Goal: Information Seeking & Learning: Understand process/instructions

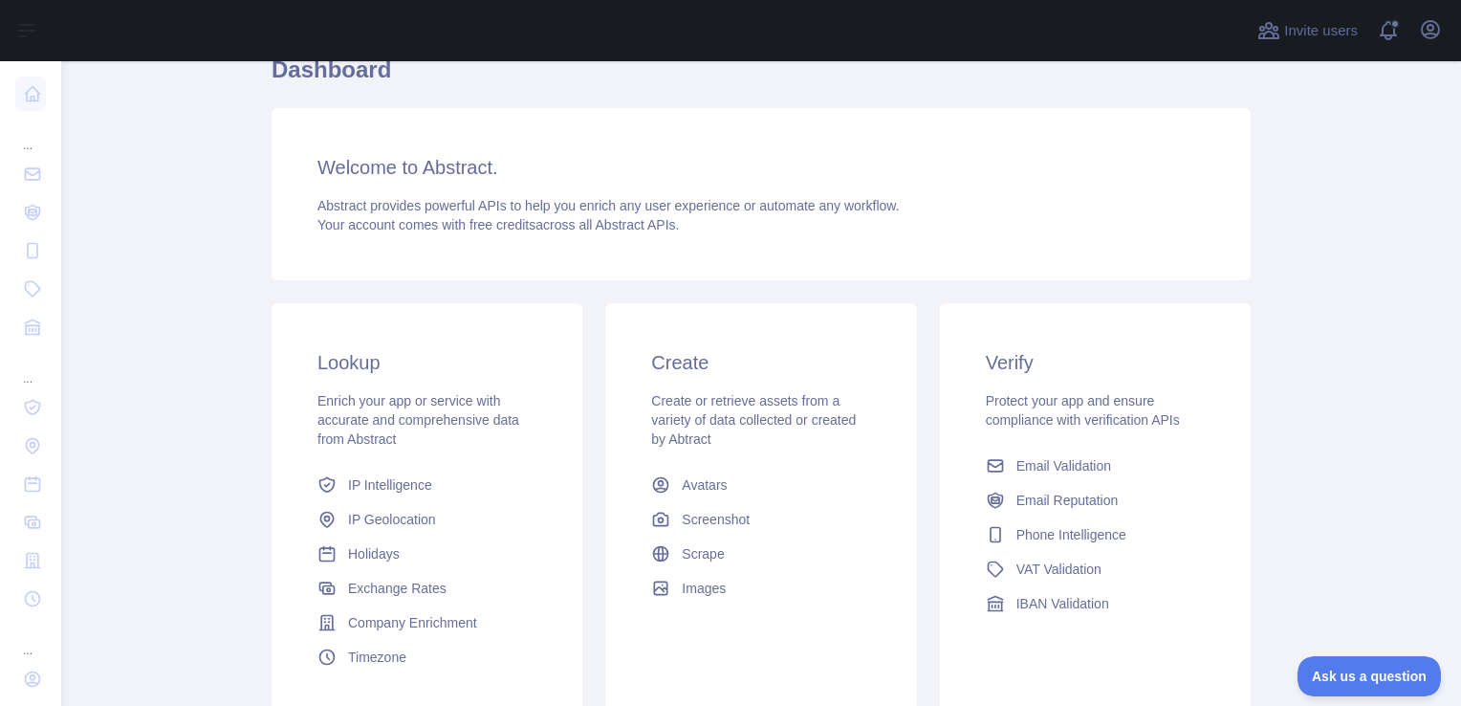
scroll to position [191, 0]
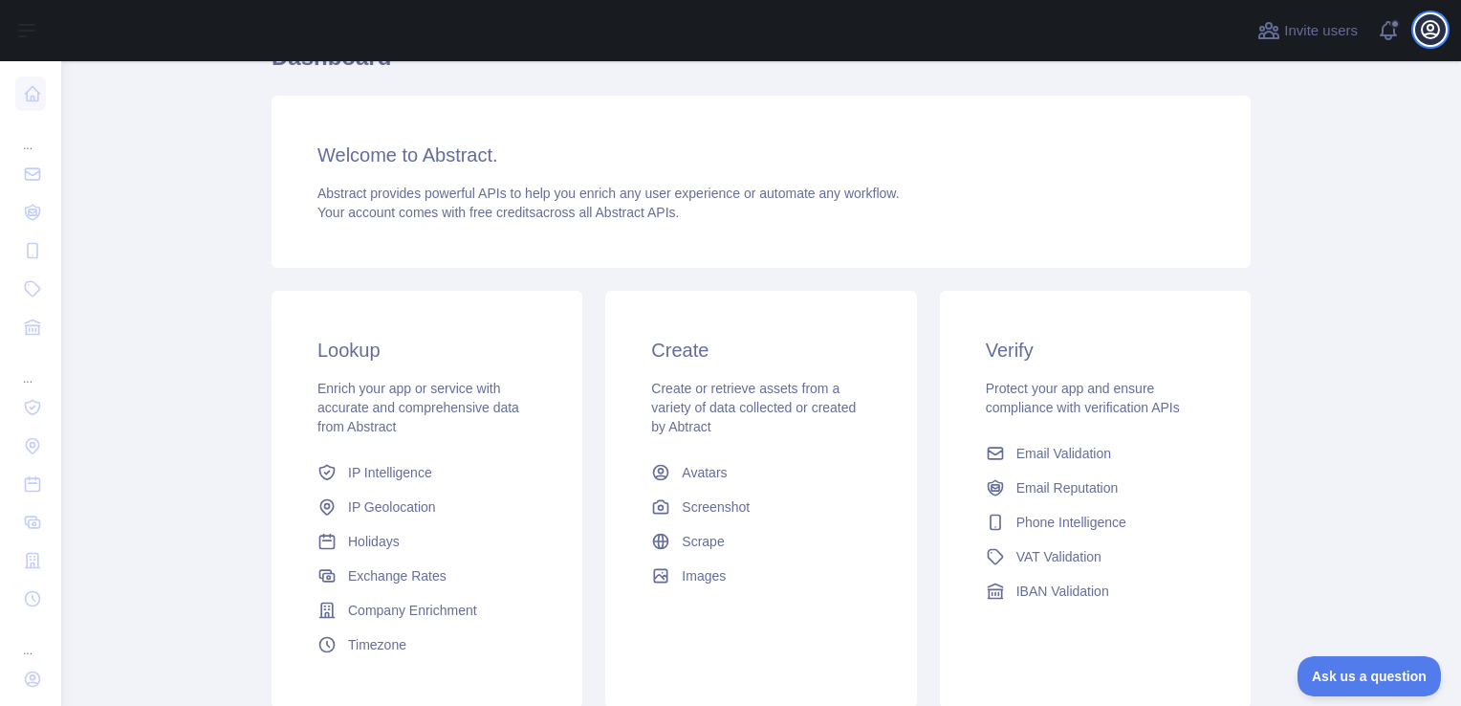
click at [1442, 32] on button "Open user menu" at bounding box center [1430, 29] width 31 height 31
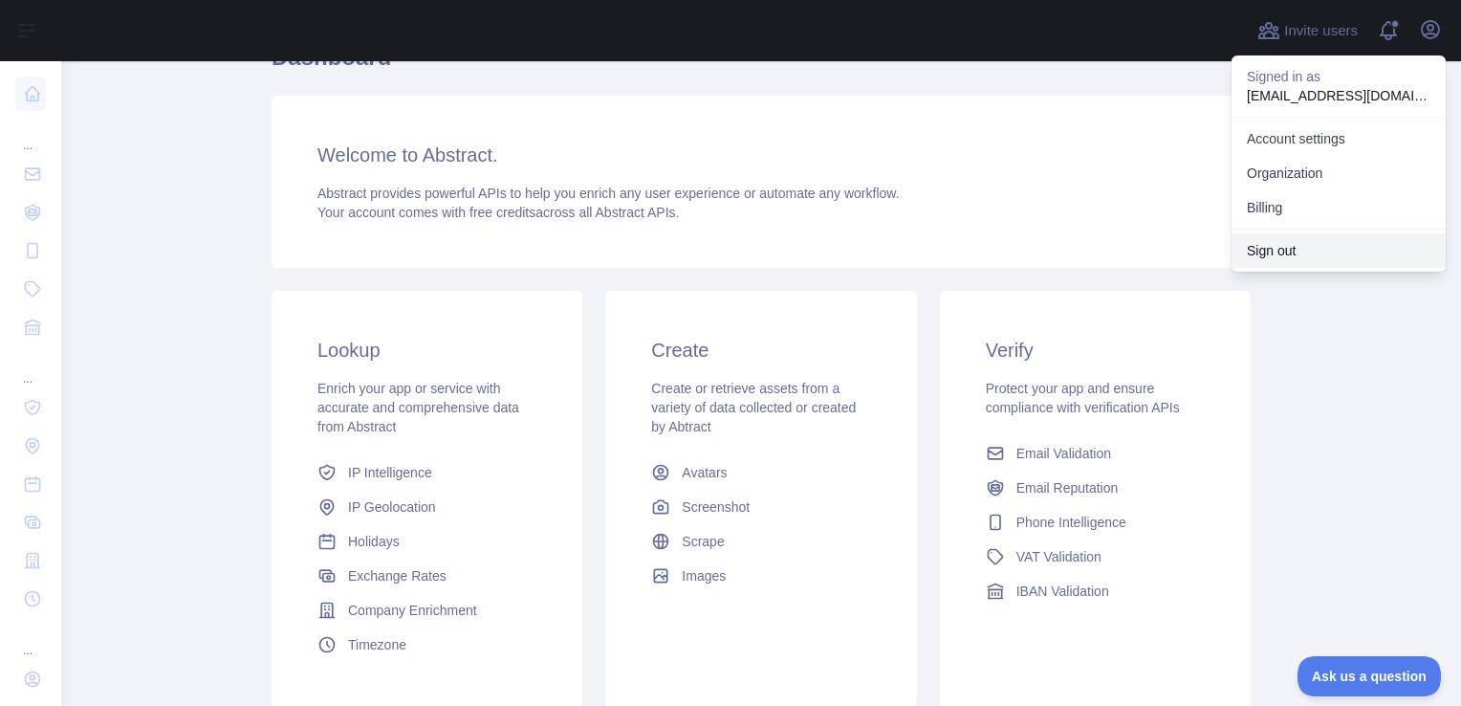
click at [1310, 242] on button "Sign out" at bounding box center [1339, 250] width 214 height 34
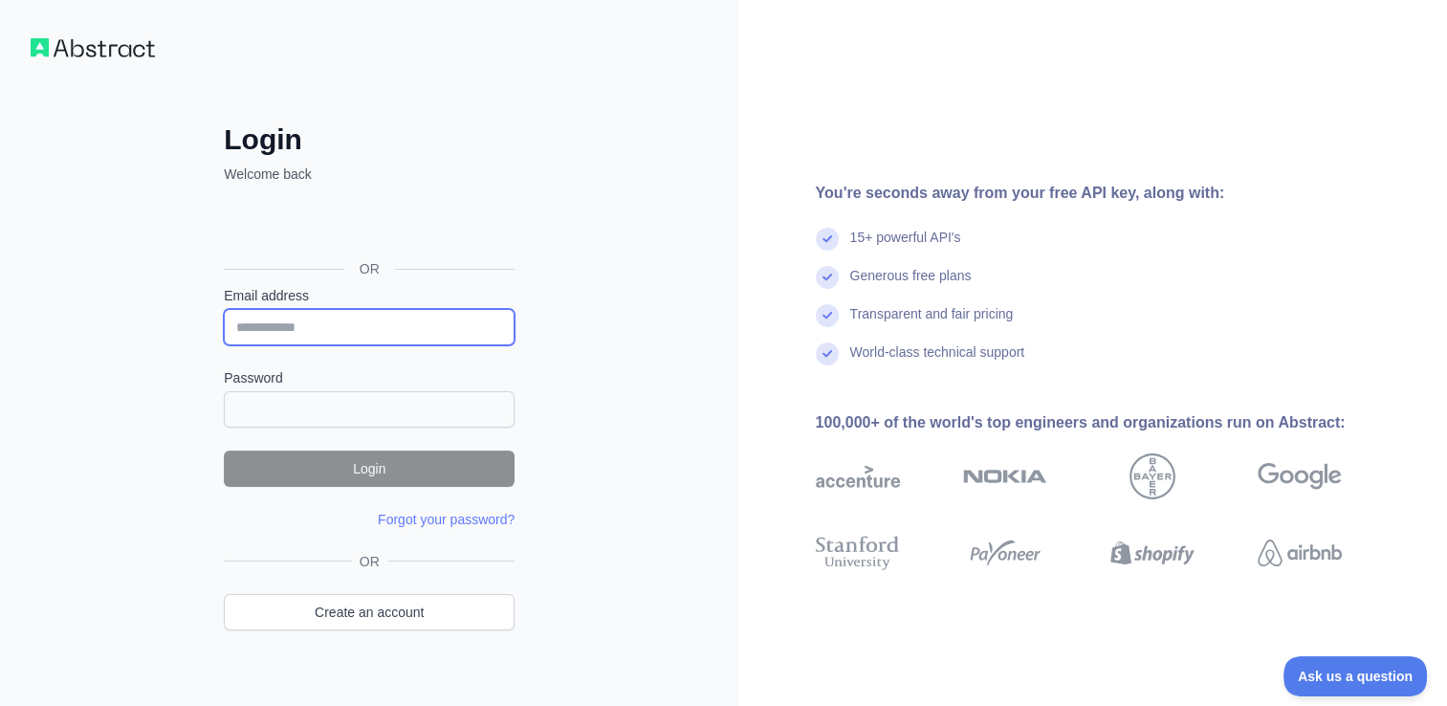
click at [366, 326] on input "Email address" at bounding box center [369, 327] width 291 height 36
type input "**********"
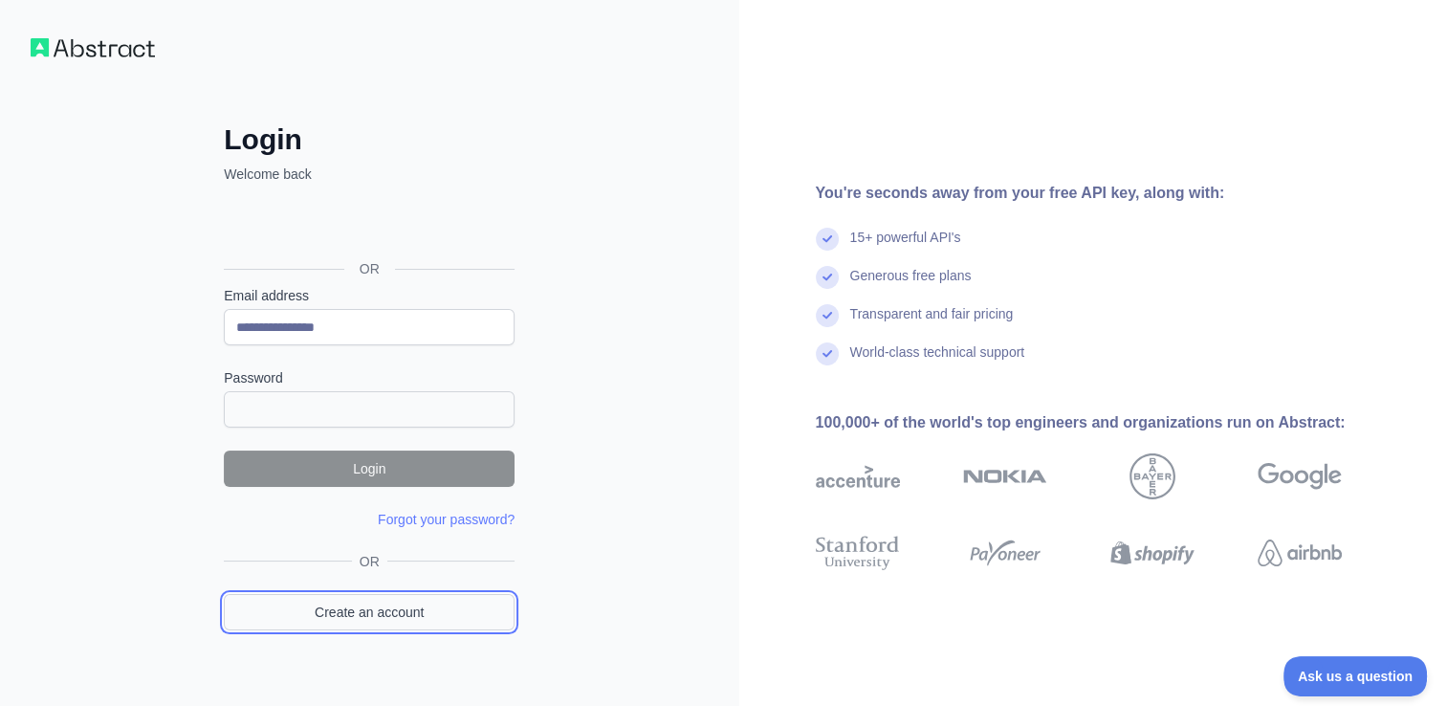
click at [420, 606] on link "Create an account" at bounding box center [369, 612] width 291 height 36
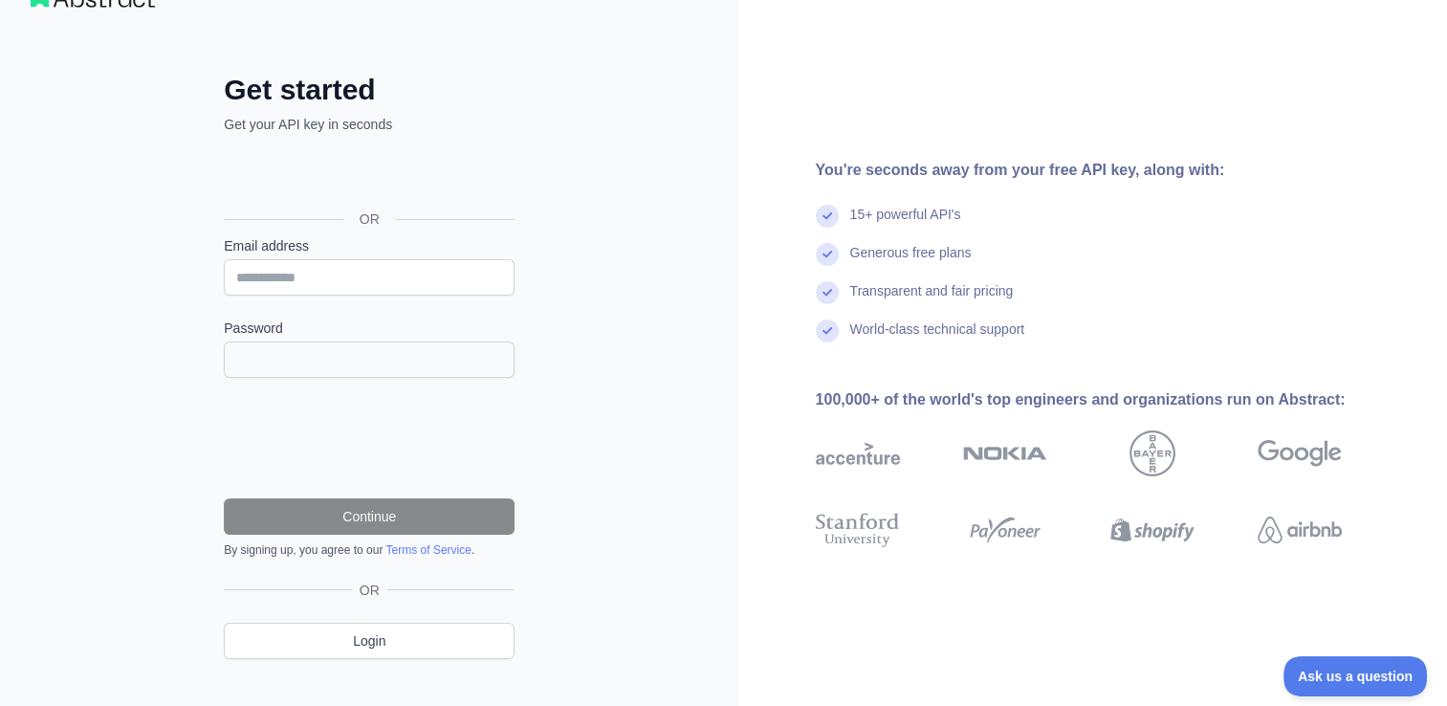
scroll to position [77, 0]
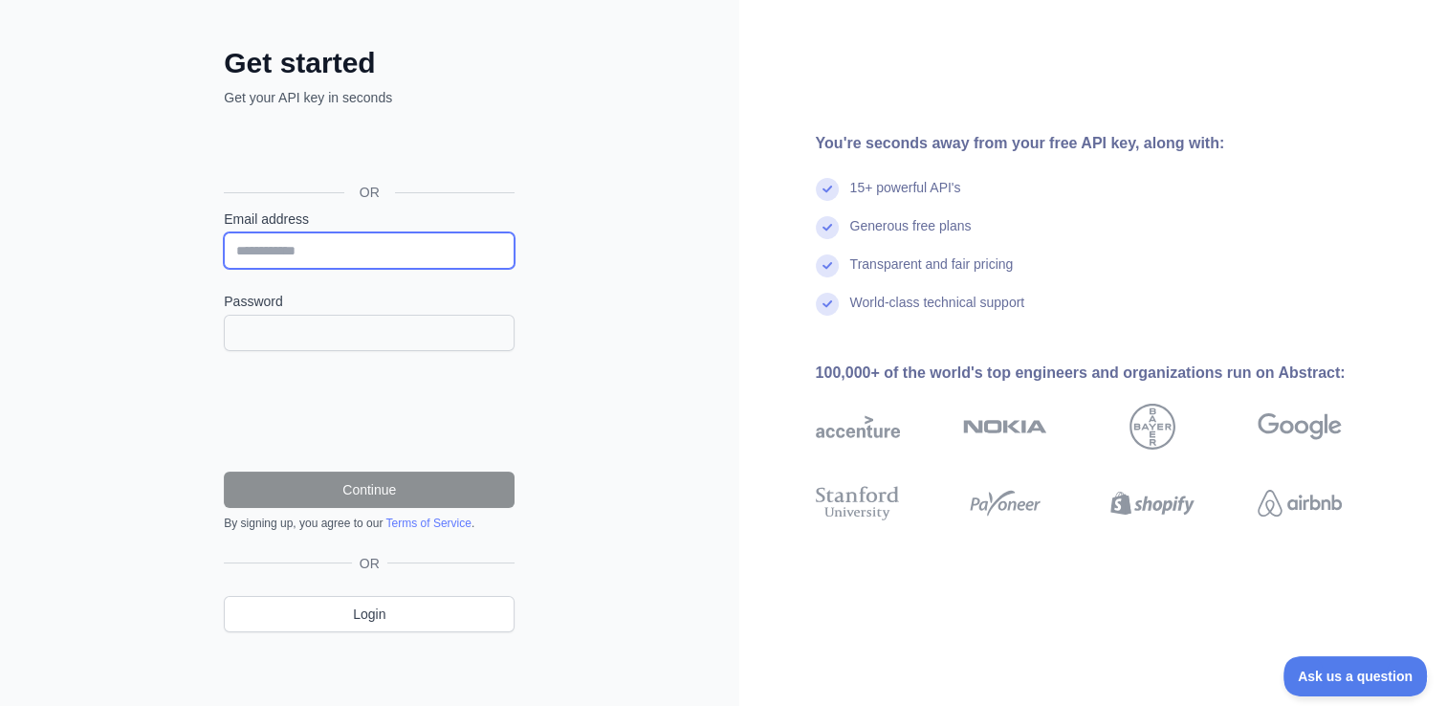
click at [348, 247] on input "Email address" at bounding box center [369, 250] width 291 height 36
type input "**********"
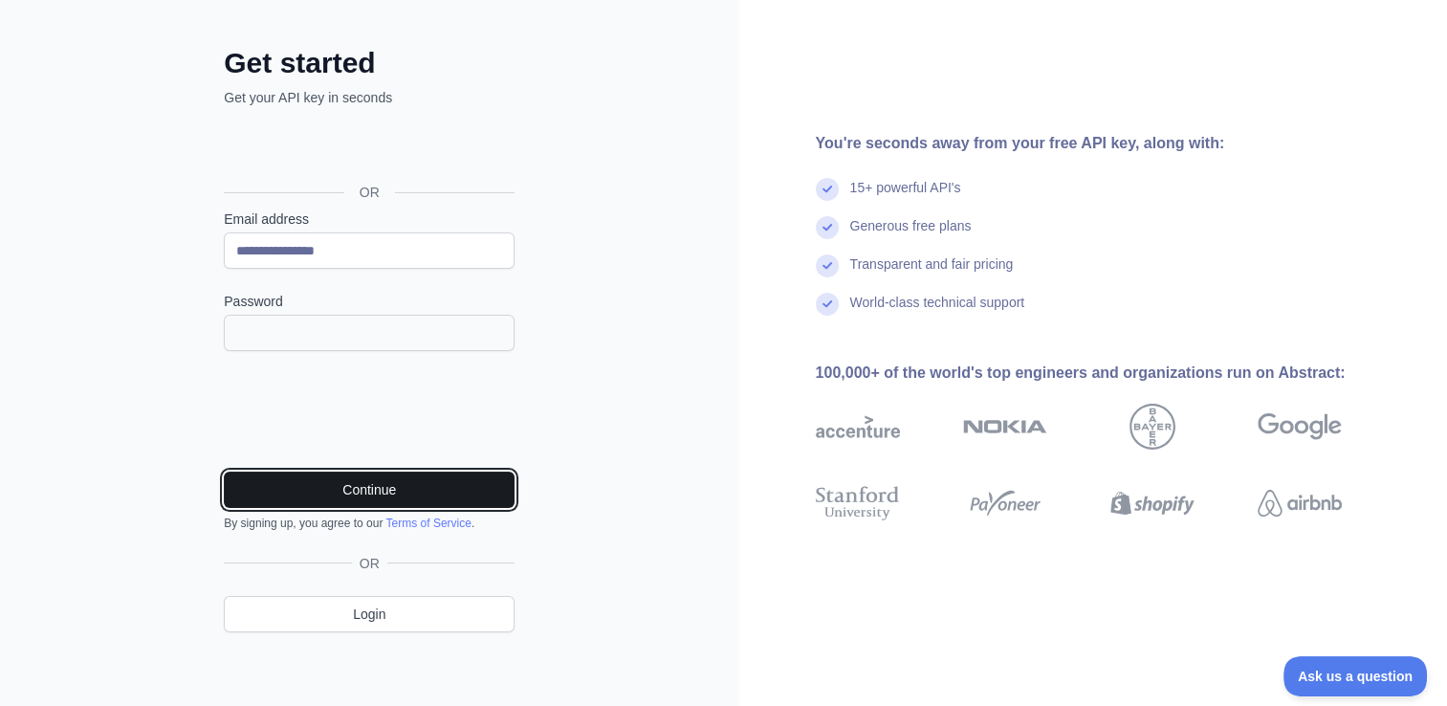
click at [370, 474] on button "Continue" at bounding box center [369, 489] width 291 height 36
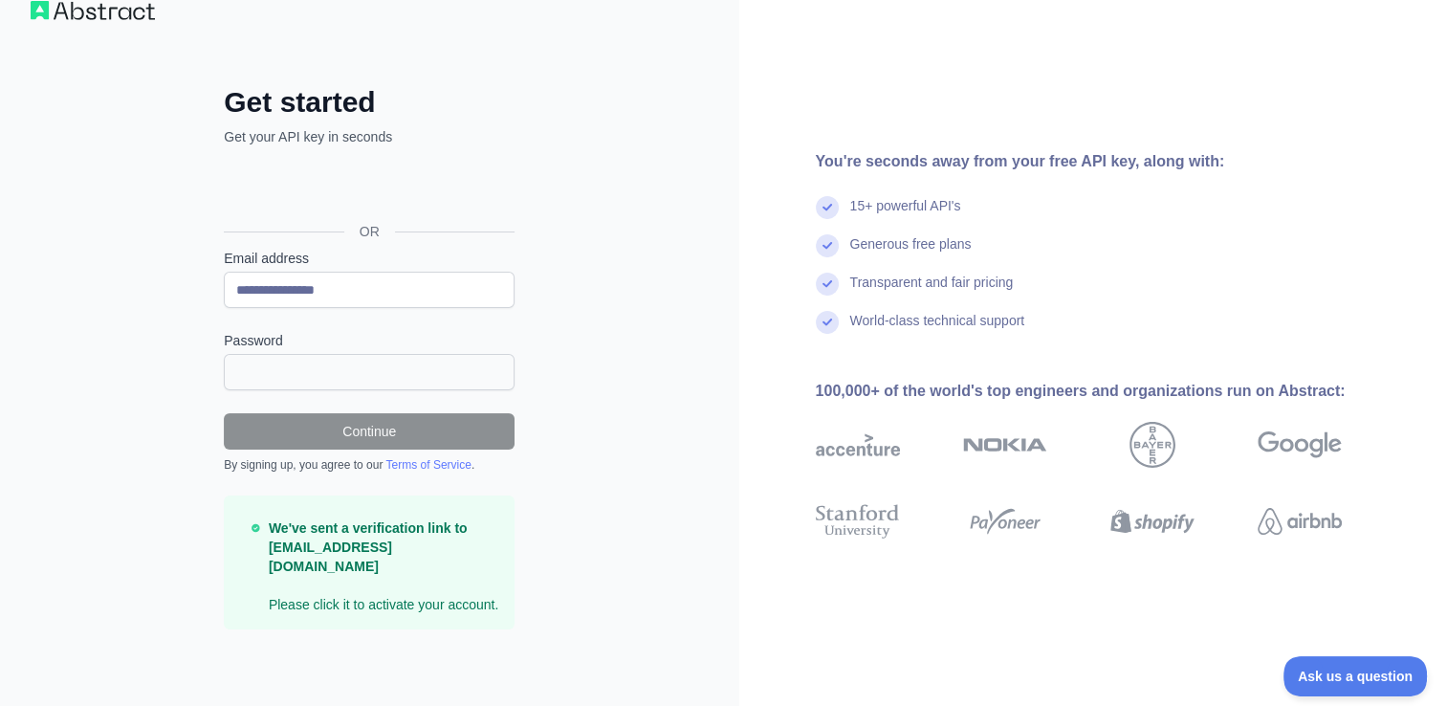
scroll to position [15, 0]
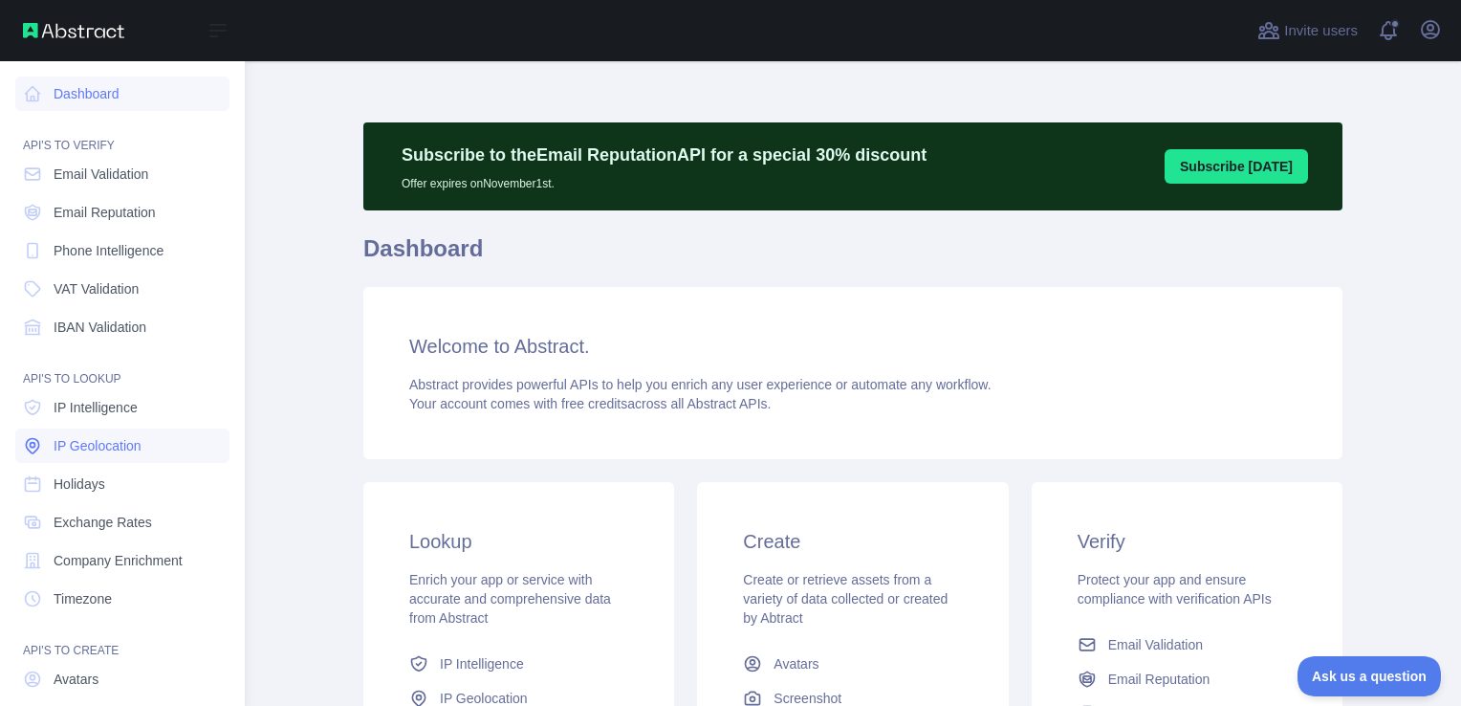
click at [96, 443] on span "IP Geolocation" at bounding box center [98, 445] width 88 height 19
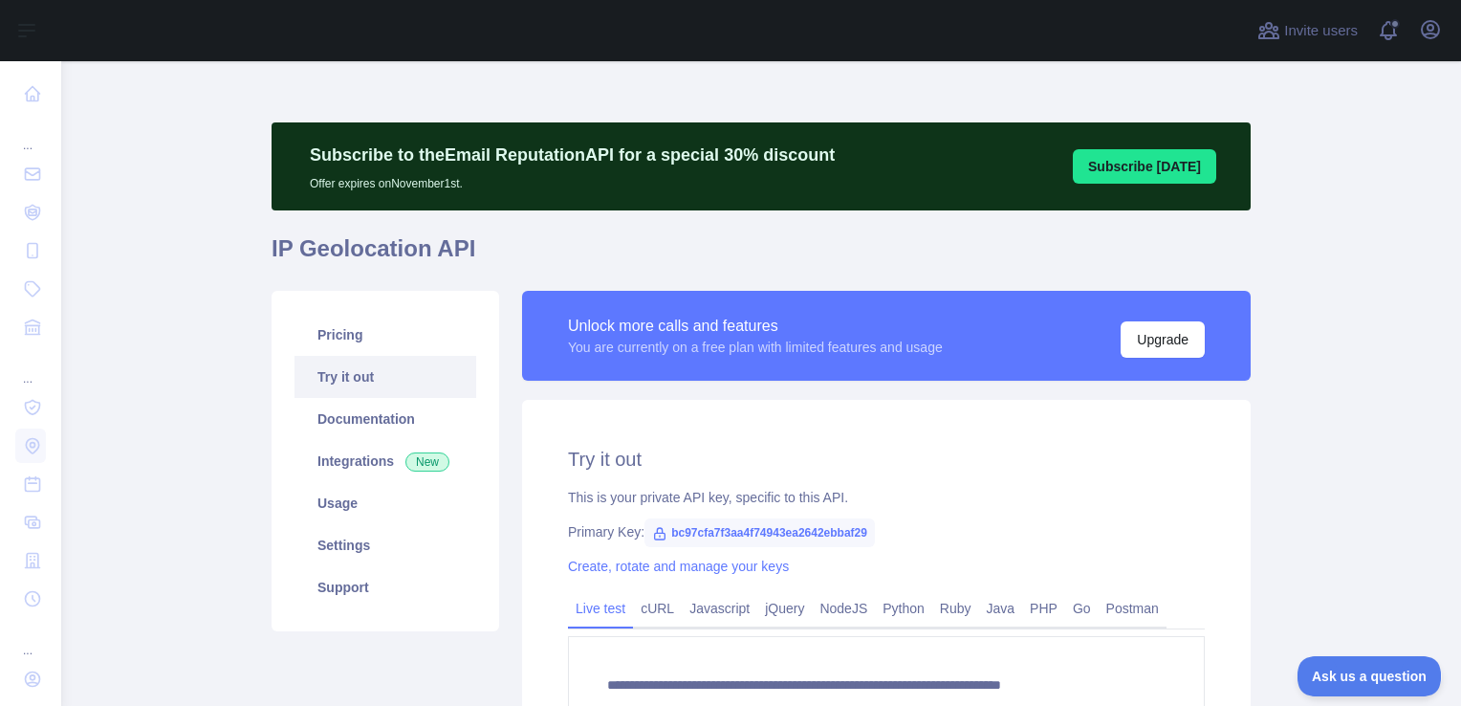
type textarea "**********"
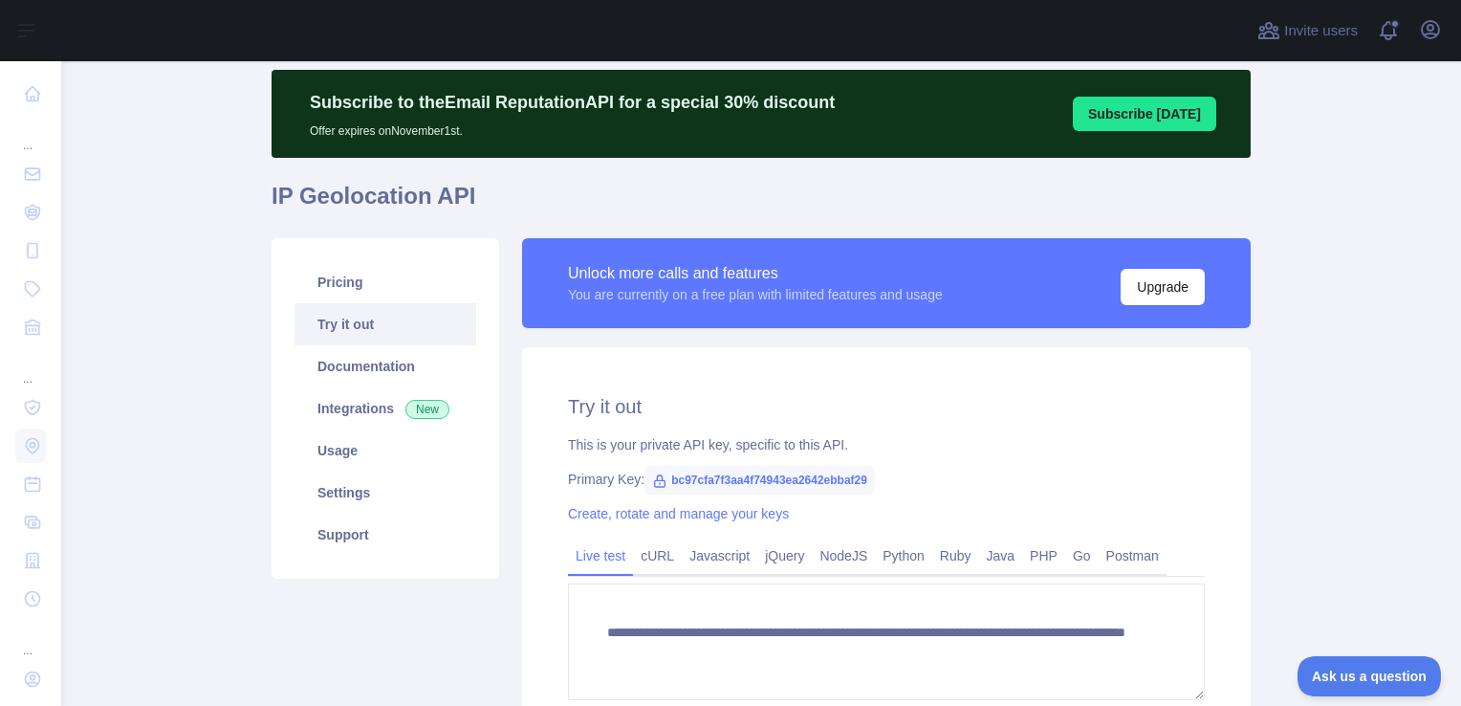
scroll to position [191, 0]
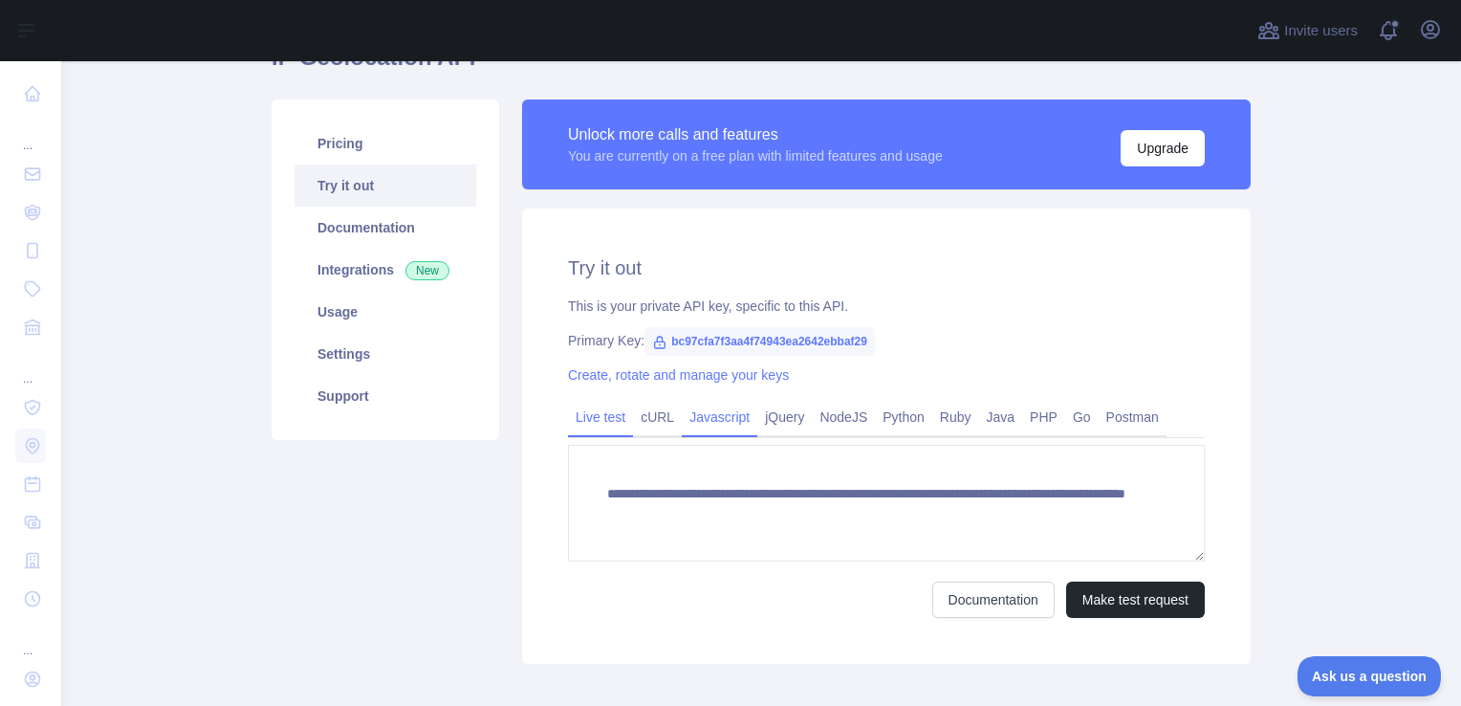
click at [727, 423] on link "Javascript" at bounding box center [720, 417] width 76 height 31
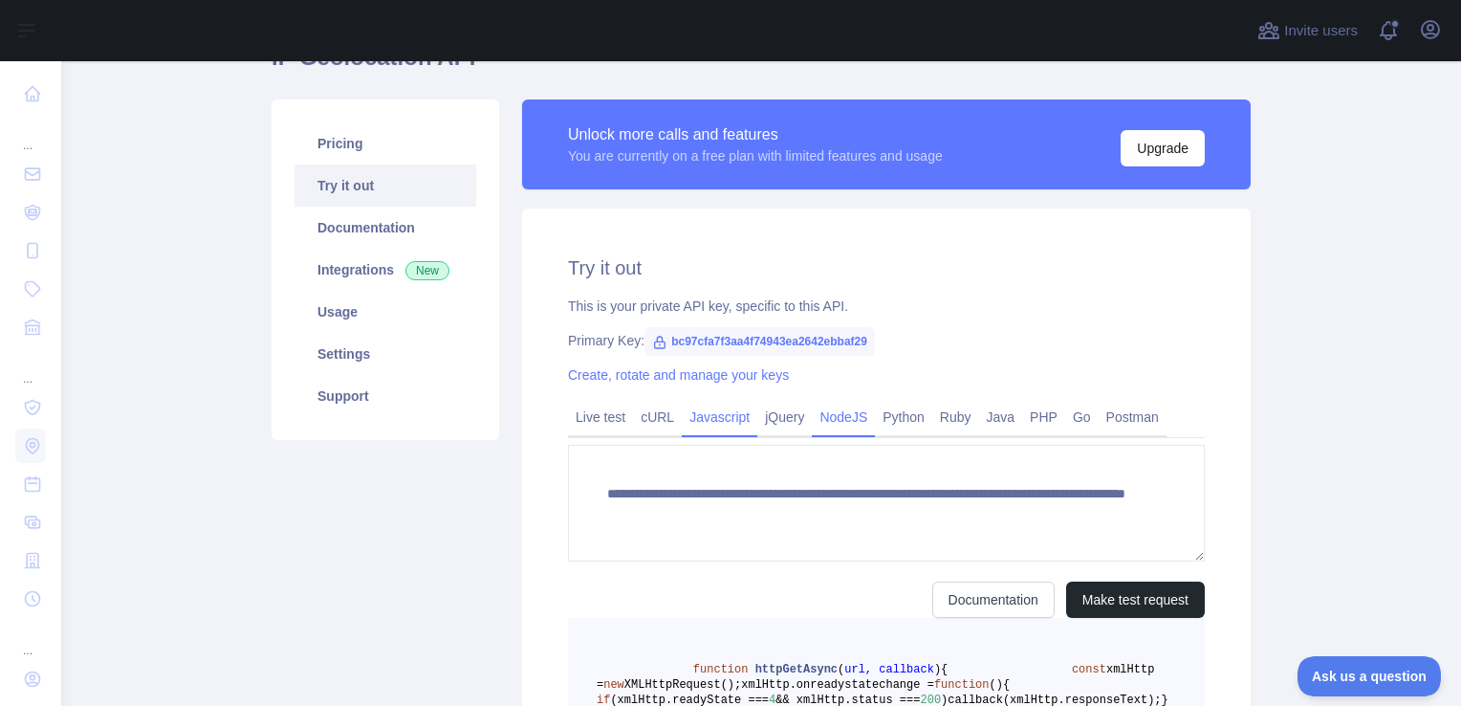
click at [829, 418] on link "NodeJS" at bounding box center [843, 417] width 63 height 31
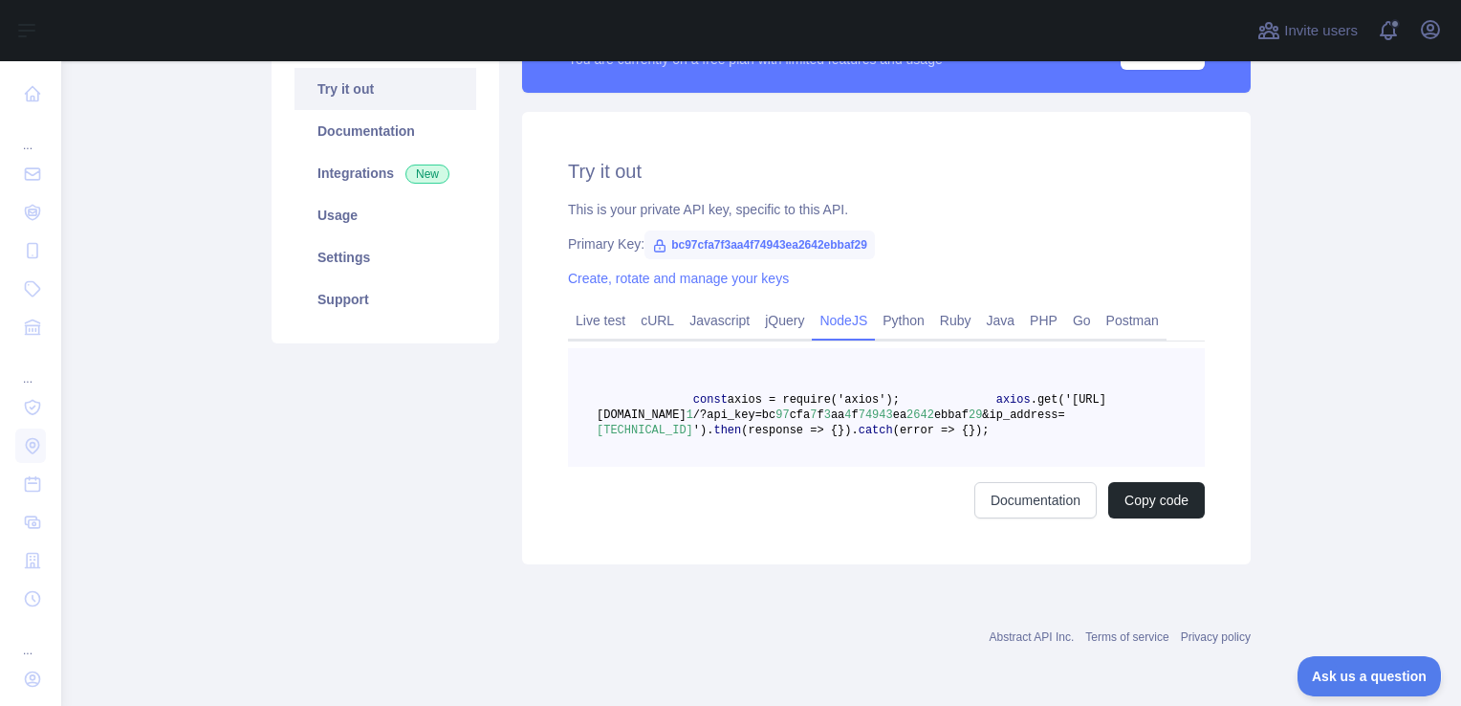
scroll to position [348, 0]
drag, startPoint x: 641, startPoint y: 369, endPoint x: 842, endPoint y: 372, distance: 200.8
click at [842, 393] on span "axios .get('[URL][DOMAIN_NAME] 1 /?api_key=bc 97 cfa 7 f 3 aa 4 f 74943 ea 2642…" at bounding box center [852, 415] width 510 height 44
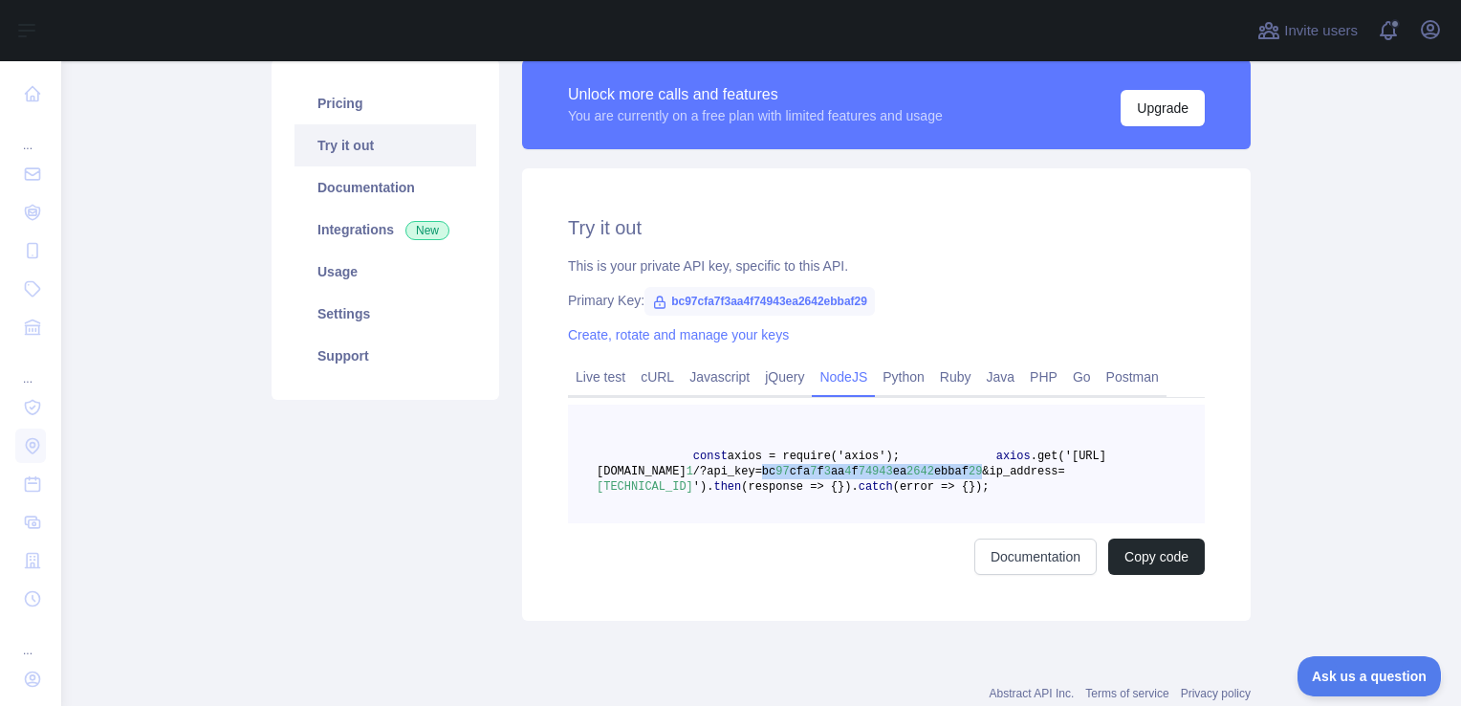
scroll to position [61, 0]
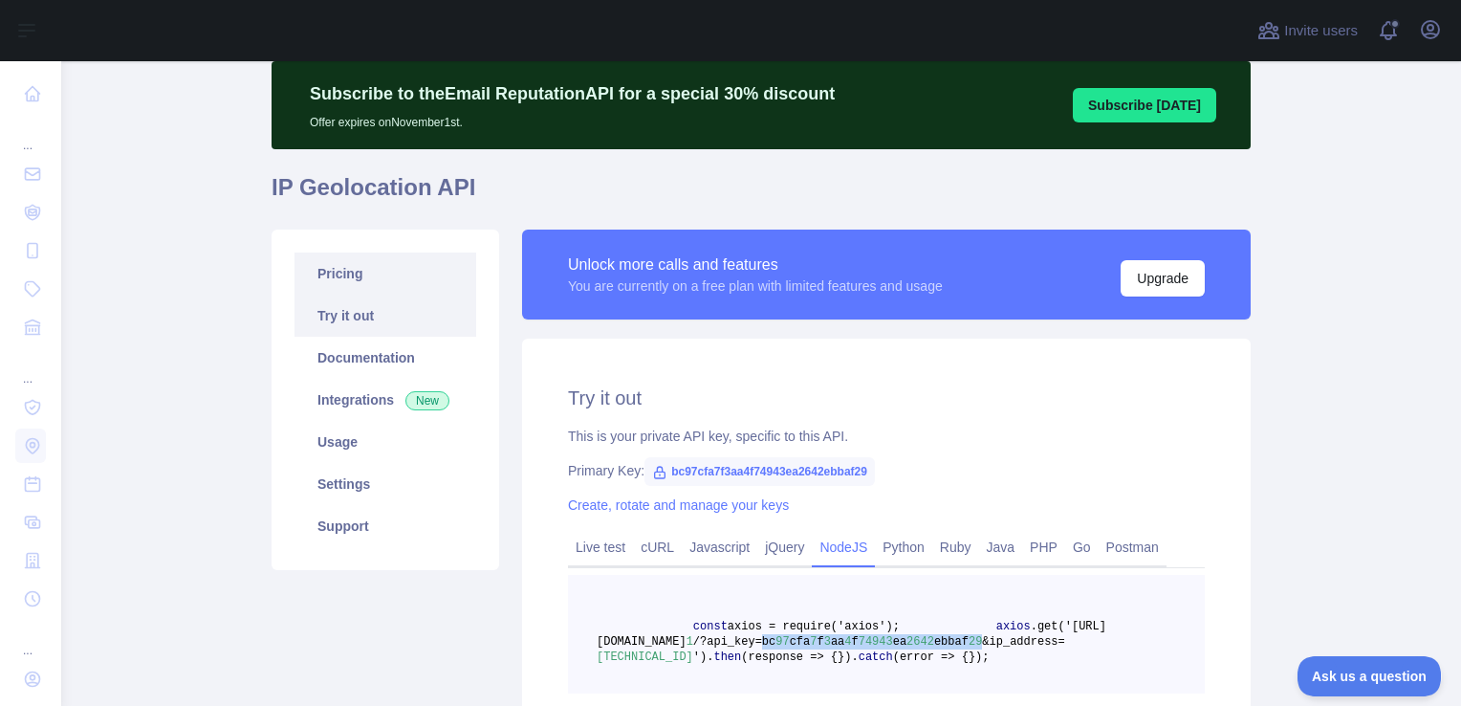
click at [348, 279] on link "Pricing" at bounding box center [386, 273] width 182 height 42
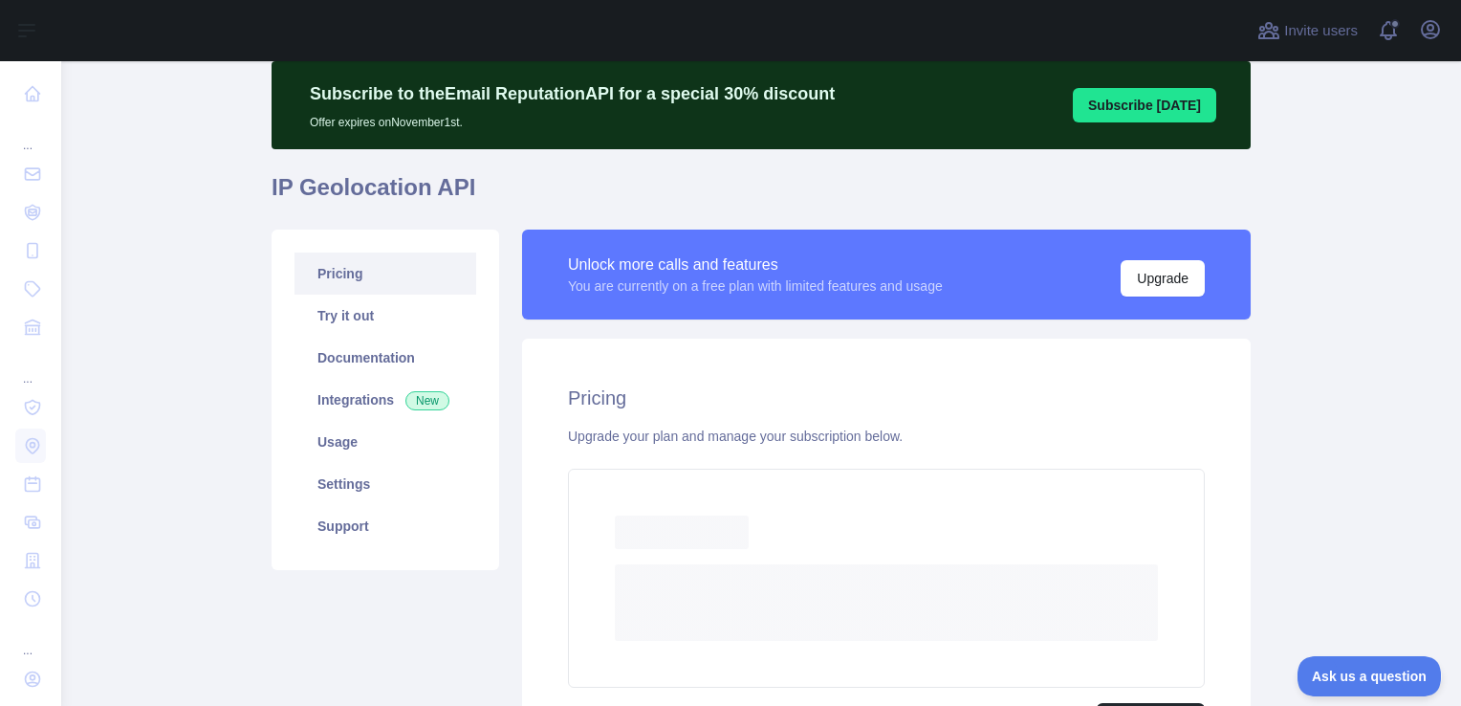
scroll to position [157, 0]
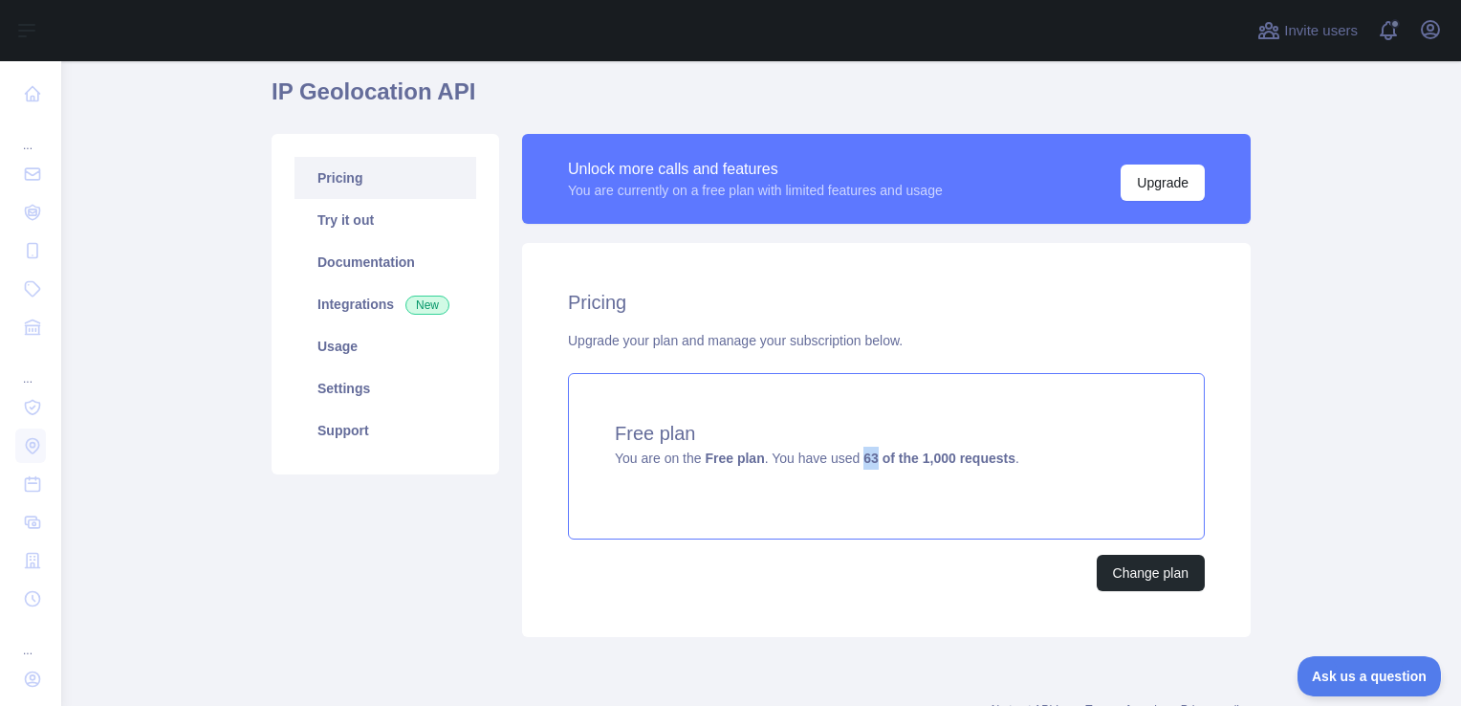
drag, startPoint x: 850, startPoint y: 466, endPoint x: 862, endPoint y: 463, distance: 11.8
click at [862, 463] on div "Free plan You are on the Free plan . You have used 63 of the 1,000 requests ." at bounding box center [886, 456] width 637 height 166
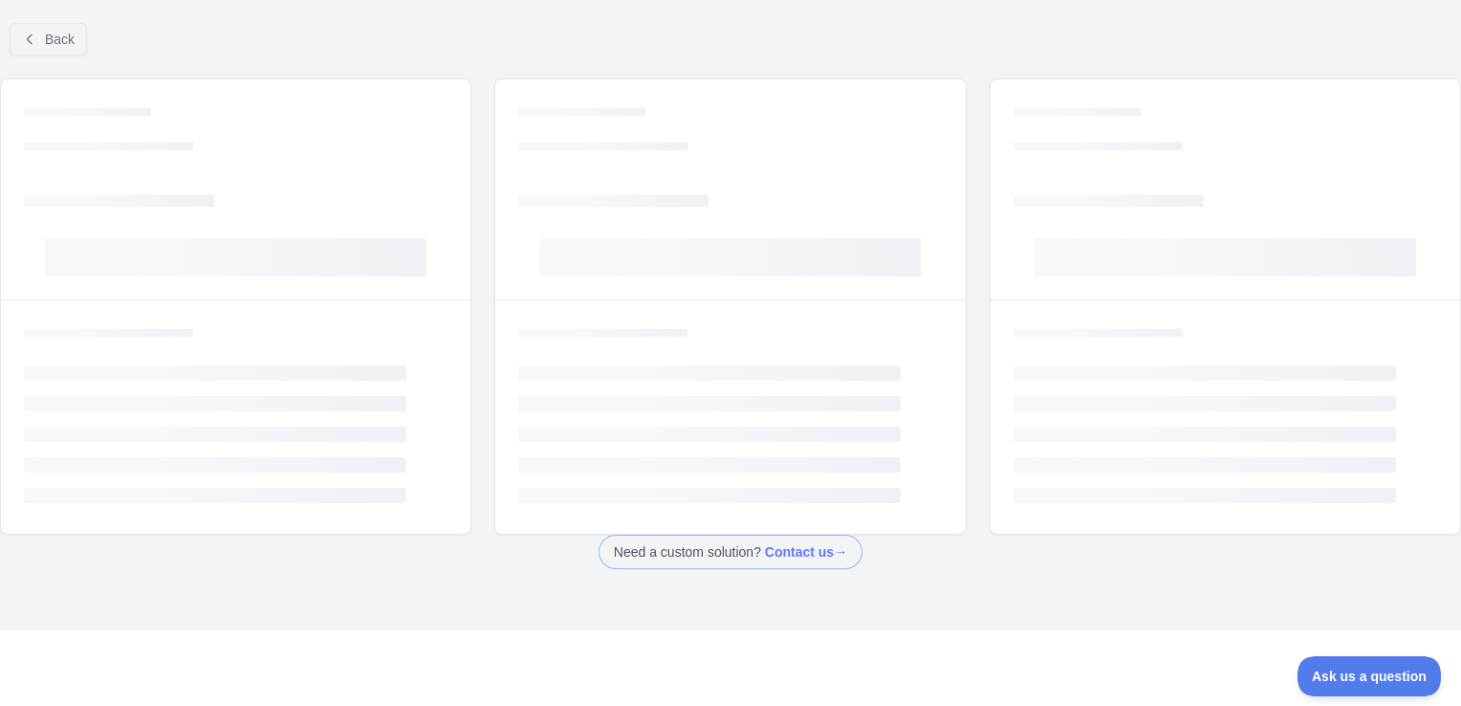
scroll to position [66, 0]
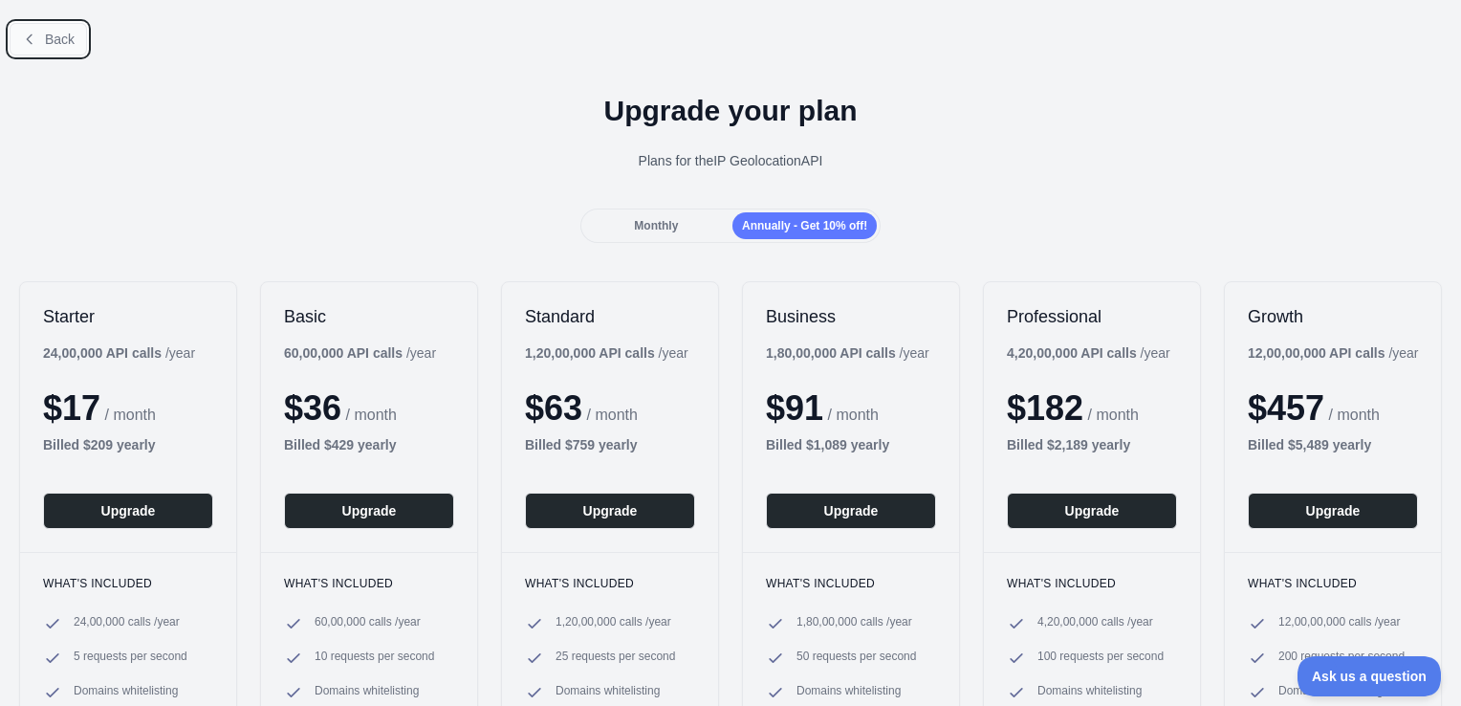
click at [49, 44] on span "Back" at bounding box center [60, 39] width 30 height 15
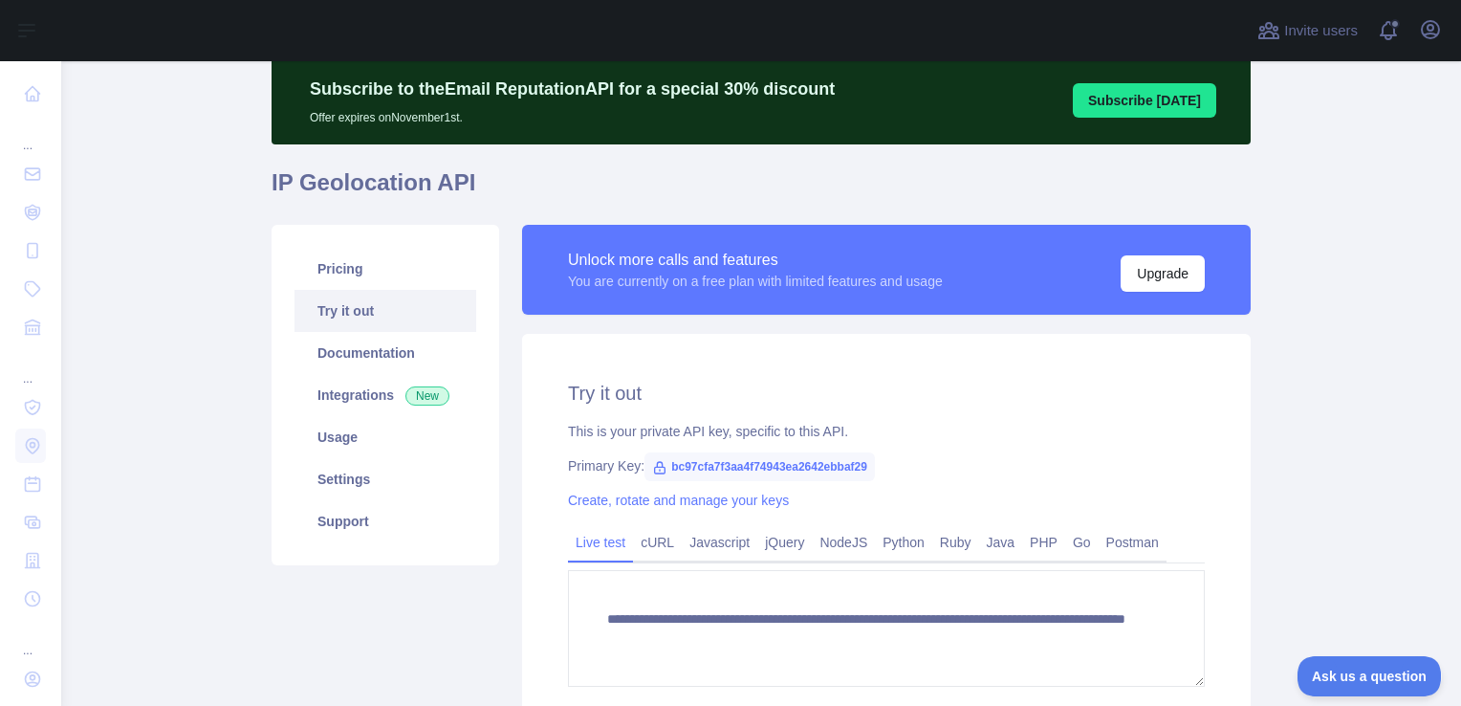
scroll to position [162, 0]
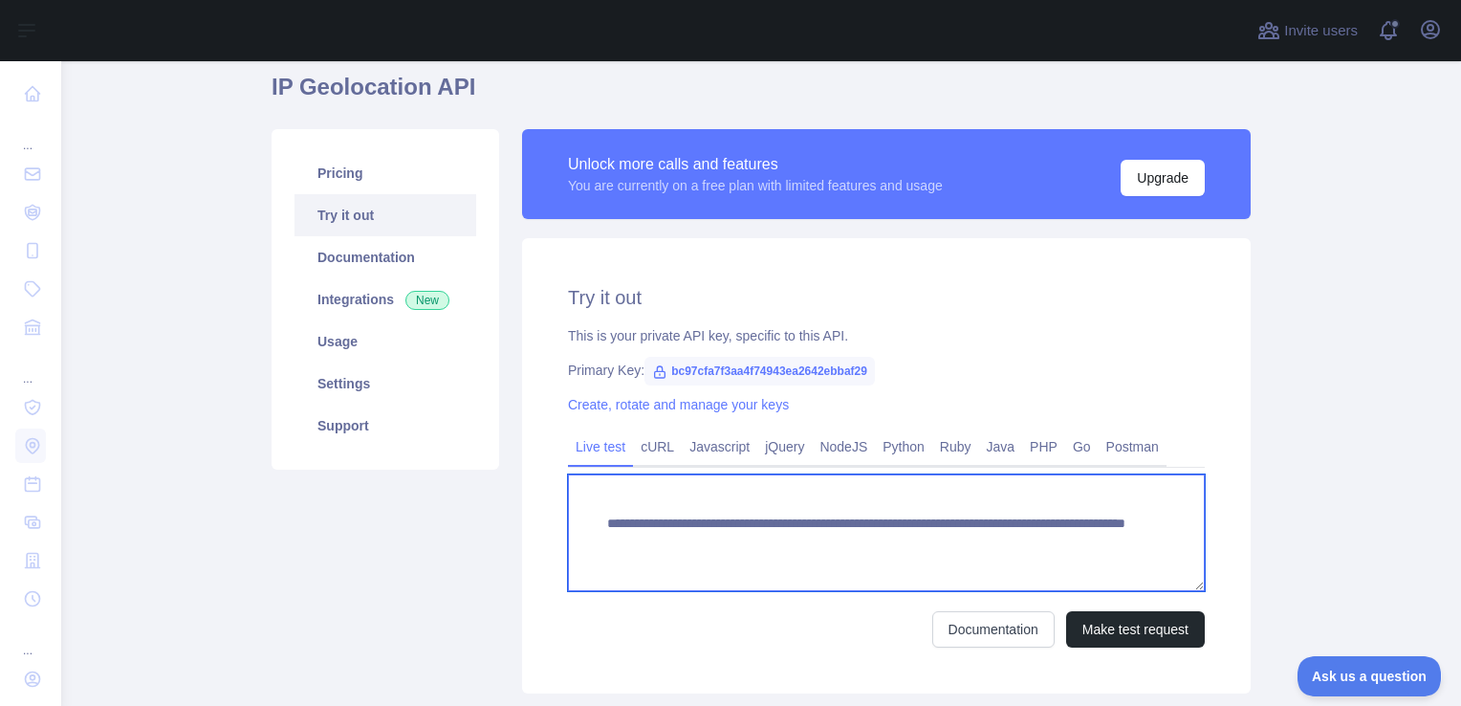
drag, startPoint x: 949, startPoint y: 541, endPoint x: 1041, endPoint y: 537, distance: 92.8
click at [1041, 537] on textarea "**********" at bounding box center [886, 532] width 637 height 117
click at [967, 545] on textarea "**********" at bounding box center [886, 532] width 637 height 117
click at [954, 542] on textarea "**********" at bounding box center [886, 532] width 637 height 117
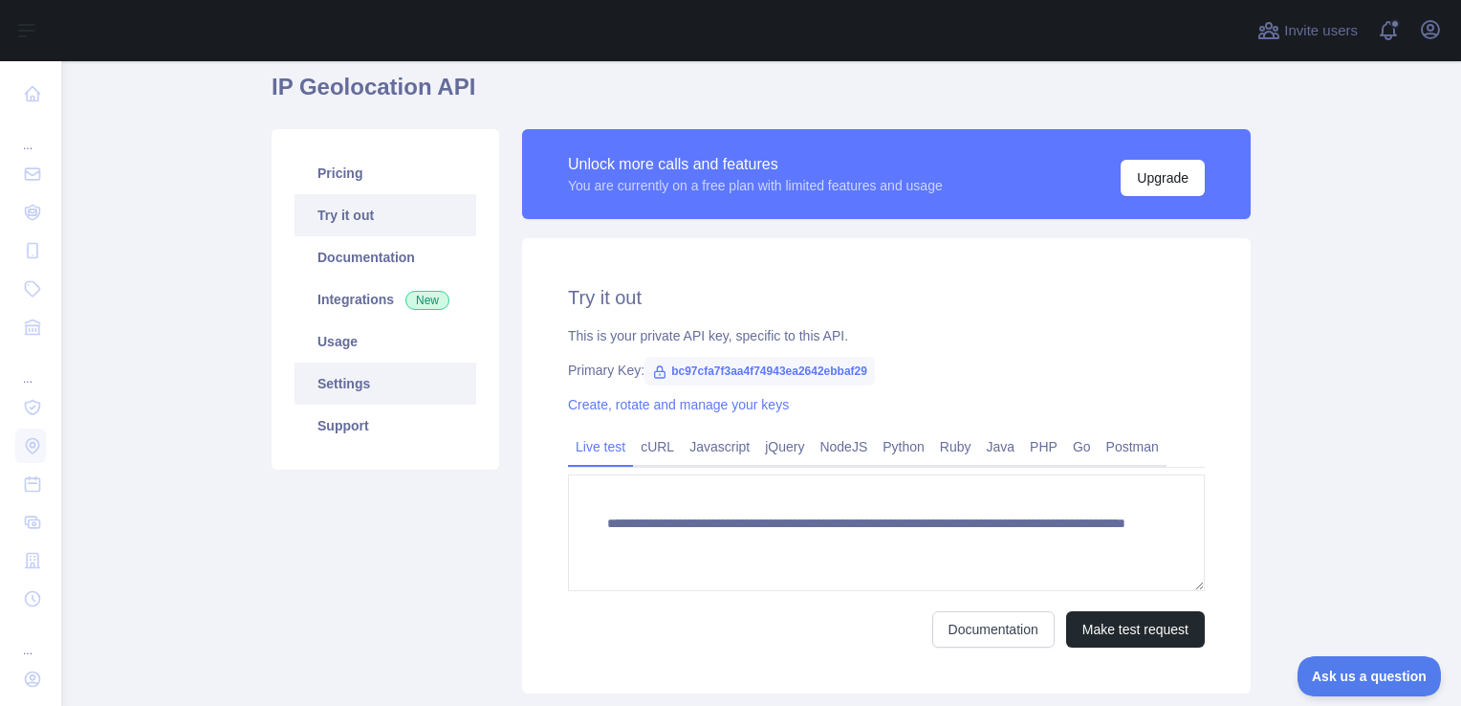
click at [352, 381] on link "Settings" at bounding box center [386, 383] width 182 height 42
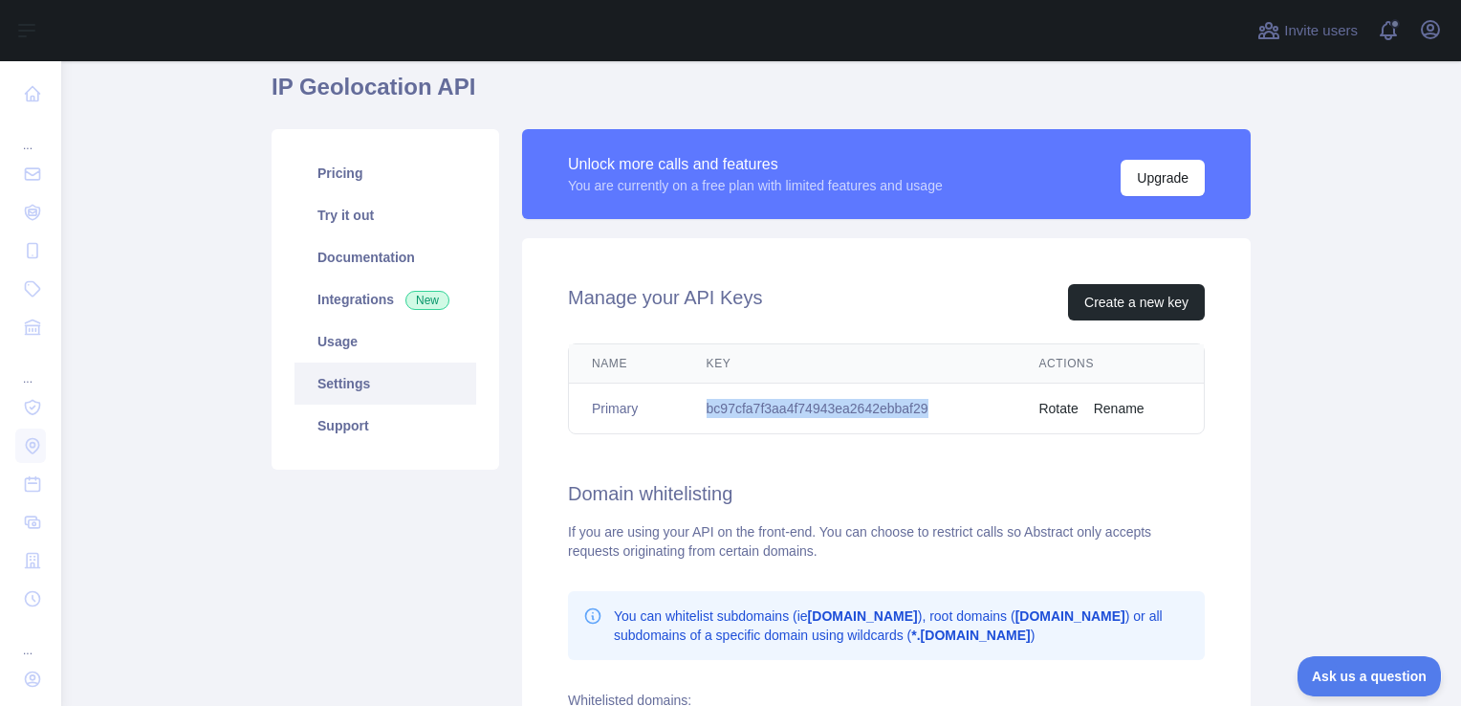
drag, startPoint x: 696, startPoint y: 406, endPoint x: 937, endPoint y: 411, distance: 241.0
click at [937, 411] on td "bc97cfa7f3aa4f74943ea2642ebbaf29" at bounding box center [850, 408] width 333 height 51
copy td "bc97cfa7f3aa4f74943ea2642ebbaf29"
